Goal: Navigation & Orientation: Find specific page/section

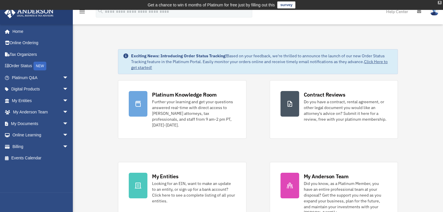
click at [440, 3] on div "X" at bounding box center [440, 2] width 4 height 3
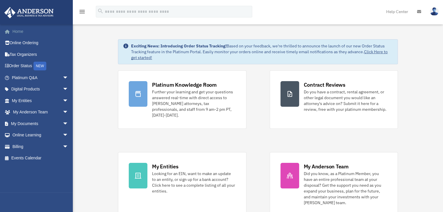
click at [21, 29] on link "Home" at bounding box center [40, 32] width 73 height 12
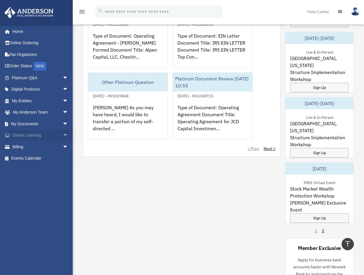
scroll to position [379, 0]
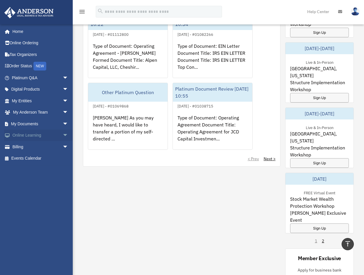
click at [37, 134] on link "Online Learning arrow_drop_down" at bounding box center [40, 136] width 73 height 12
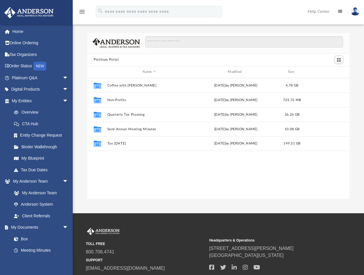
scroll to position [128, 258]
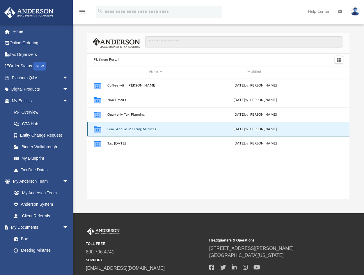
drag, startPoint x: 133, startPoint y: 131, endPoint x: 134, endPoint y: 135, distance: 4.1
drag, startPoint x: 134, startPoint y: 135, endPoint x: 110, endPoint y: 177, distance: 48.1
click at [110, 177] on div "Collaborated Folder Coffee with Carl Wed Aug 16 2023 by Matthew Moore Collabora…" at bounding box center [218, 138] width 262 height 121
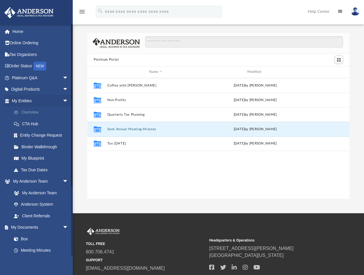
click at [37, 115] on link "Overview" at bounding box center [42, 113] width 69 height 12
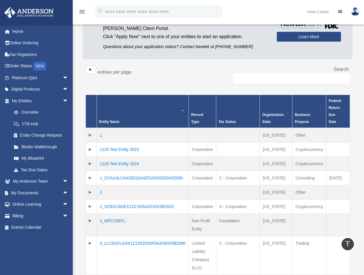
scroll to position [87, 0]
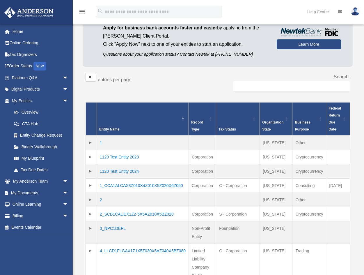
click at [122, 156] on td "1120 Test Entity 2023" at bounding box center [143, 157] width 92 height 14
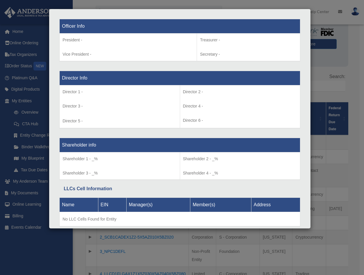
scroll to position [398, 0]
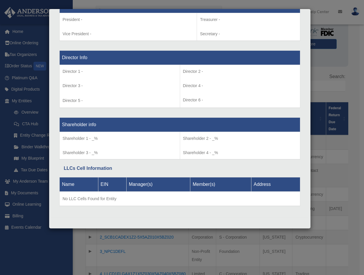
click at [316, 88] on div "Details × Articles Sent Organizational Date" at bounding box center [182, 137] width 364 height 275
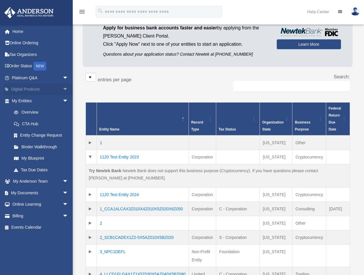
click at [23, 91] on link "Digital Products arrow_drop_down" at bounding box center [40, 90] width 73 height 12
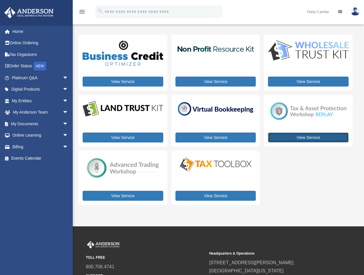
click at [310, 137] on link "View Service" at bounding box center [308, 138] width 81 height 10
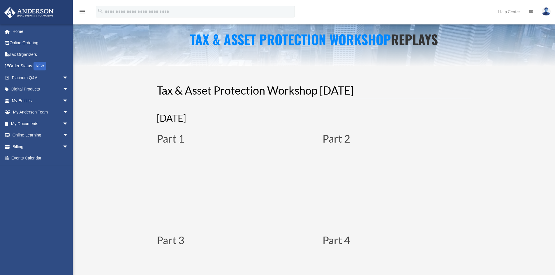
drag, startPoint x: 157, startPoint y: 218, endPoint x: 105, endPoint y: 174, distance: 68.6
click at [104, 174] on div "Tax & Asset Protection Workshop May 2022 May 7, 2022 Part 1 Part 2 Part 3 Part …" at bounding box center [314, 250] width 482 height 369
click at [103, 118] on div "Tax & Asset Protection Workshop May 2022 May 7, 2022 Part 1 Part 2 Part 3 Part …" at bounding box center [314, 250] width 482 height 369
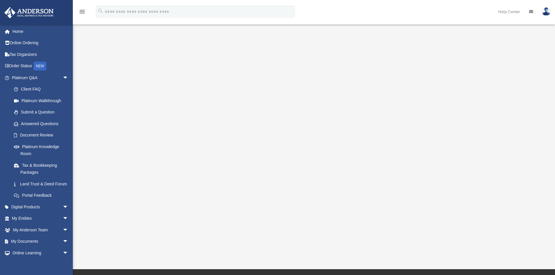
click at [546, 10] on img at bounding box center [546, 11] width 9 height 8
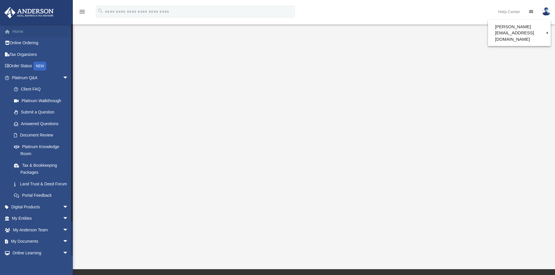
click at [26, 29] on link "Home" at bounding box center [40, 32] width 73 height 12
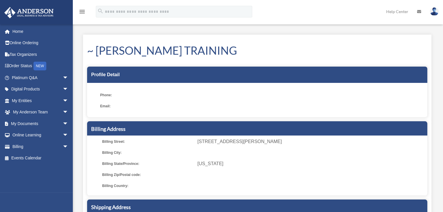
click at [434, 14] on img at bounding box center [434, 11] width 9 height 8
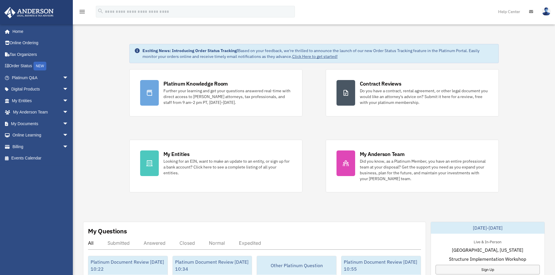
click at [551, 11] on link at bounding box center [546, 12] width 17 height 26
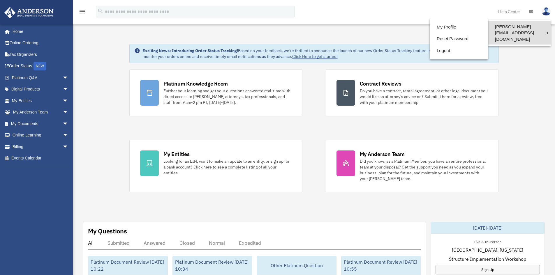
click at [506, 29] on link "[PERSON_NAME][EMAIL_ADDRESS][DOMAIN_NAME]" at bounding box center [519, 32] width 63 height 23
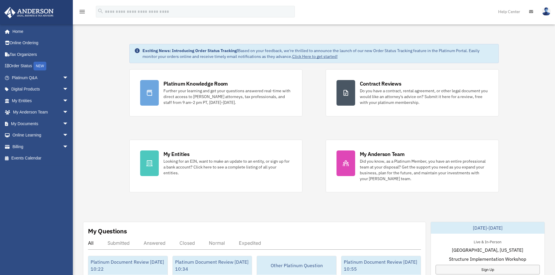
click at [547, 12] on img at bounding box center [546, 11] width 9 height 8
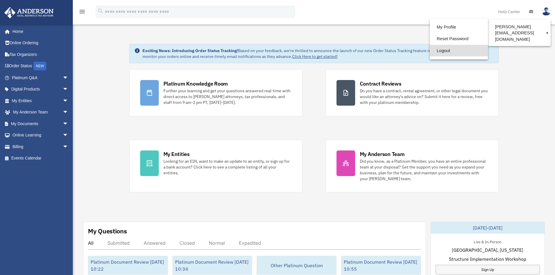
click at [431, 55] on link "Logout" at bounding box center [459, 51] width 58 height 12
